Goal: Task Accomplishment & Management: Manage account settings

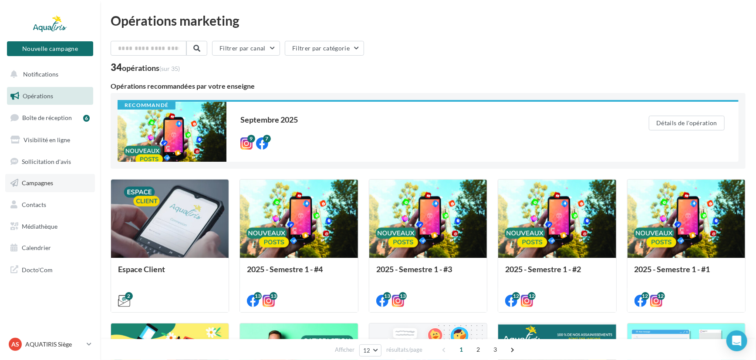
click at [54, 178] on link "Campagnes" at bounding box center [50, 183] width 90 height 18
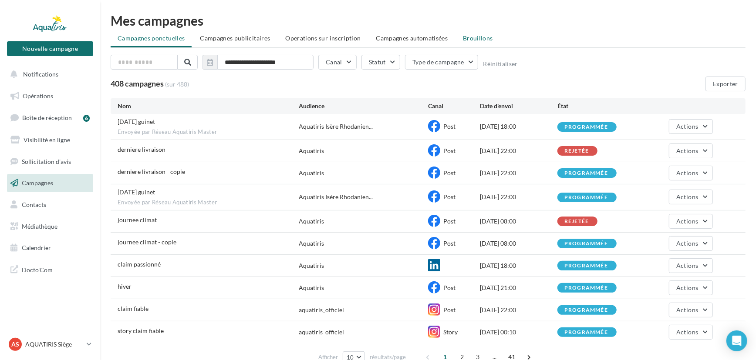
click at [478, 43] on li "Brouillons" at bounding box center [478, 38] width 44 height 16
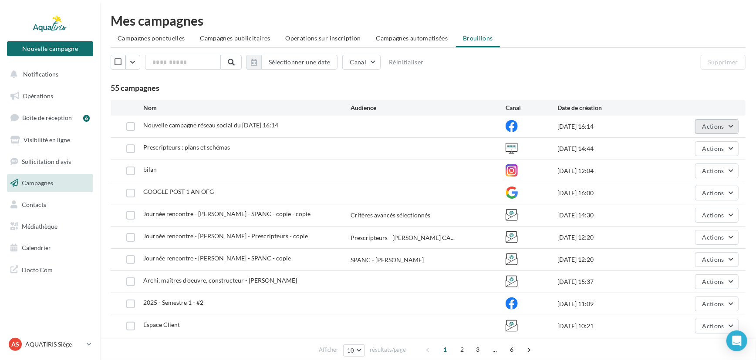
click at [714, 126] on span "Actions" at bounding box center [713, 126] width 22 height 7
click at [685, 209] on button "Supprimer" at bounding box center [694, 215] width 87 height 23
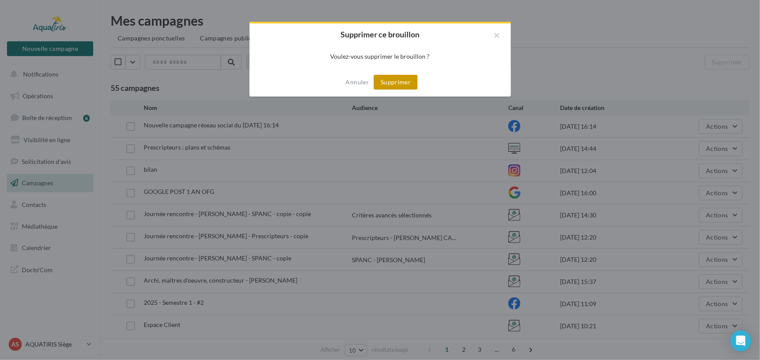
click at [401, 84] on button "Supprimer" at bounding box center [396, 82] width 44 height 15
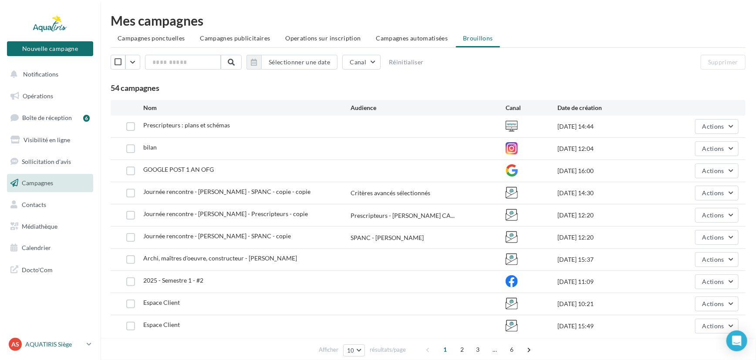
click at [35, 350] on div "AS AQUATIRIS Siège Steeve_Tessier" at bounding box center [46, 344] width 74 height 13
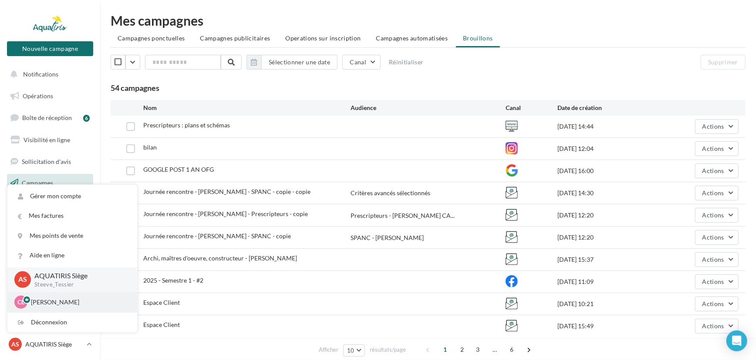
click at [38, 306] on p "Chloé Lallée" at bounding box center [79, 302] width 96 height 9
